Goal: Task Accomplishment & Management: Use online tool/utility

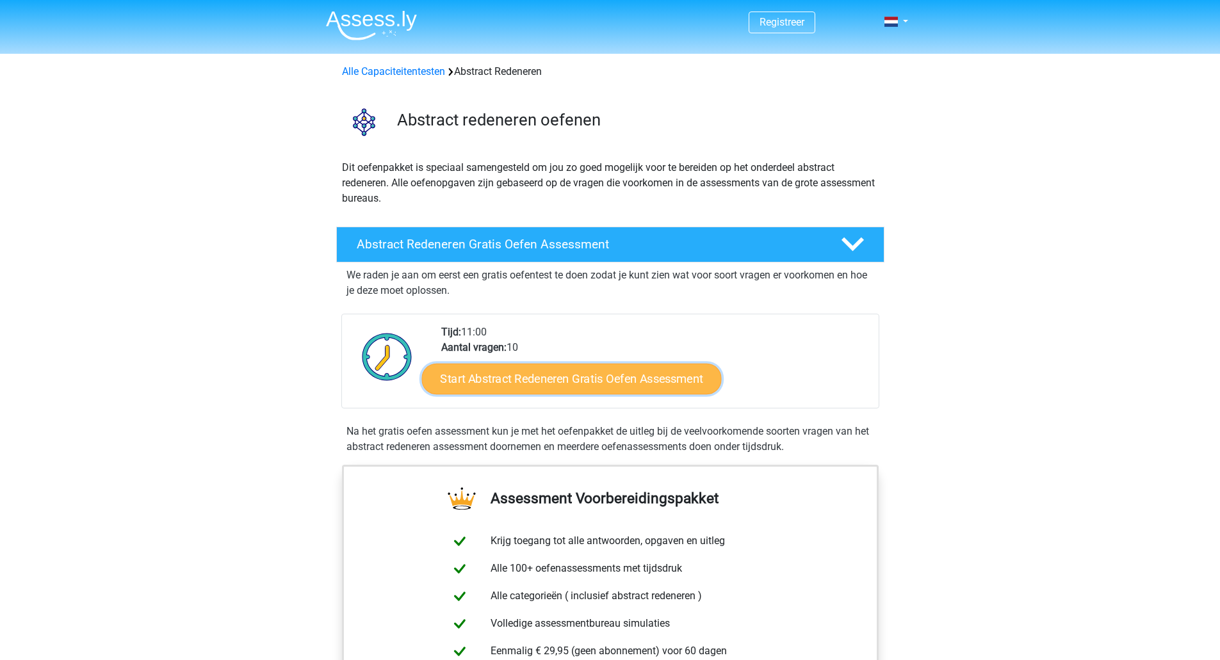
click at [520, 384] on link "Start Abstract Redeneren Gratis Oefen Assessment" at bounding box center [572, 378] width 300 height 31
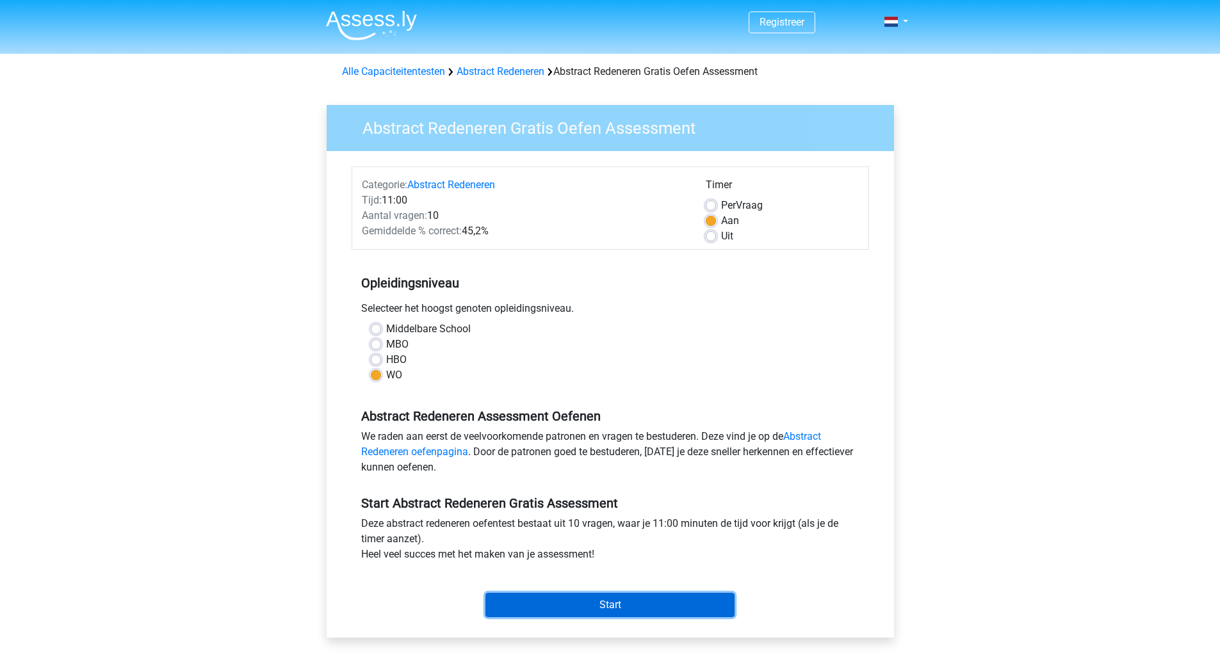
click at [562, 594] on input "Start" at bounding box center [610, 605] width 249 height 24
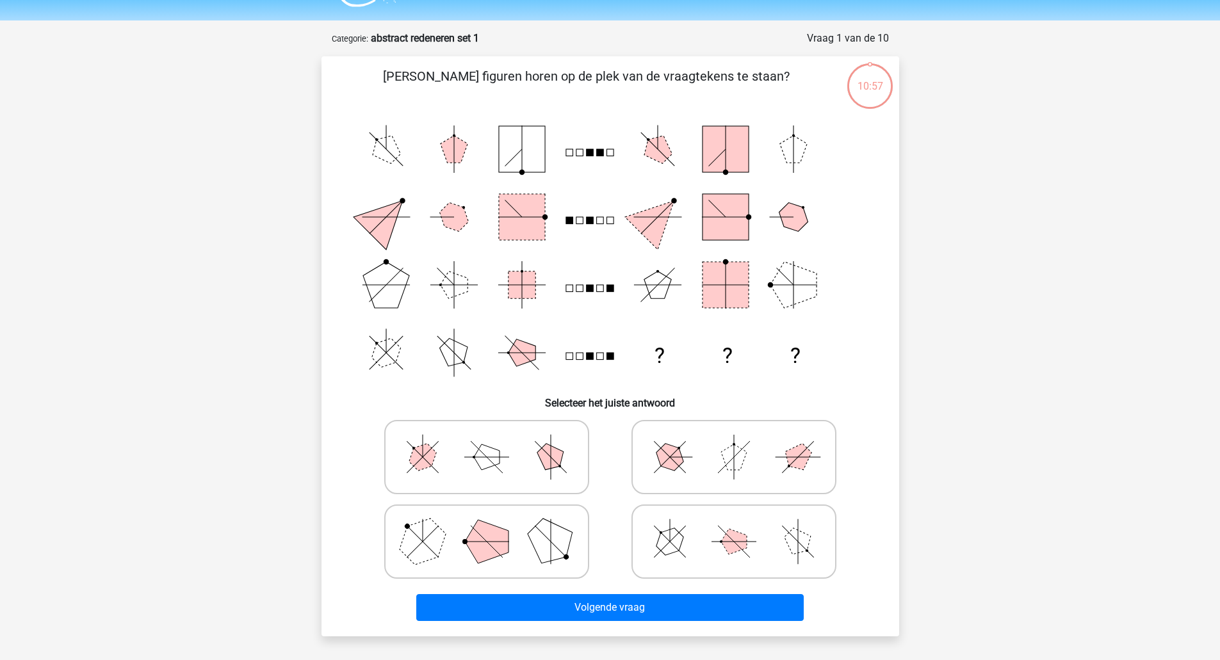
scroll to position [34, 0]
